Goal: Transaction & Acquisition: Purchase product/service

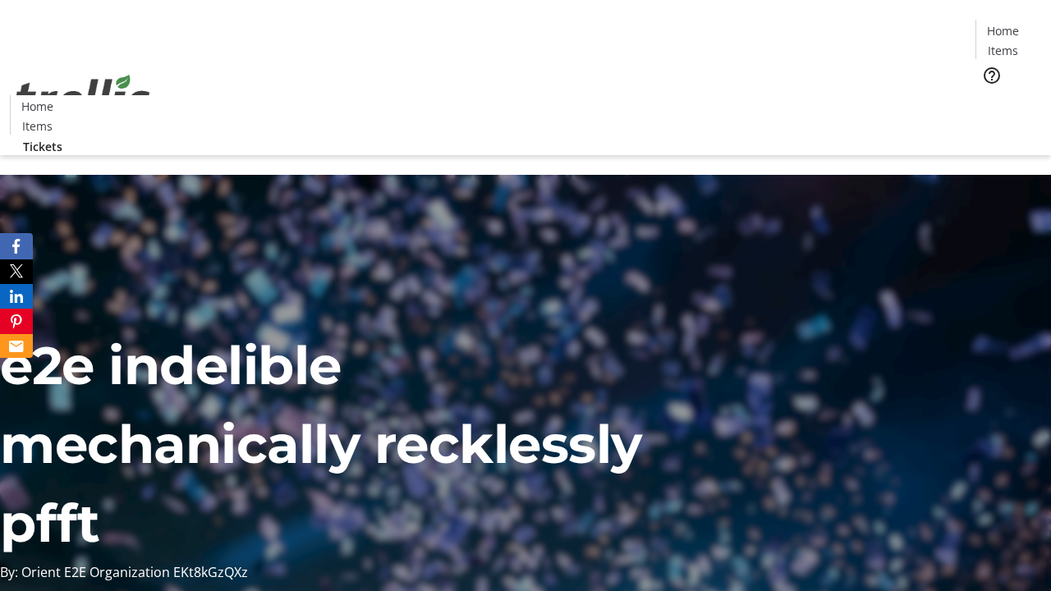
click at [989, 95] on span "Tickets" at bounding box center [1008, 103] width 39 height 17
